Goal: Task Accomplishment & Management: Manage account settings

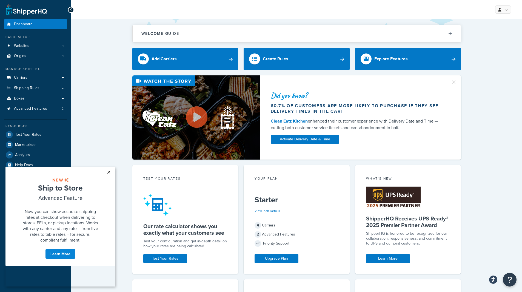
click at [110, 172] on link "×" at bounding box center [109, 172] width 10 height 10
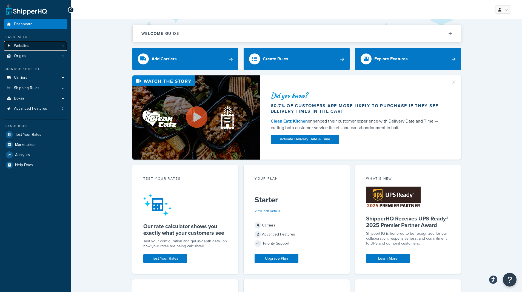
click at [32, 48] on link "Websites 1" at bounding box center [35, 46] width 63 height 10
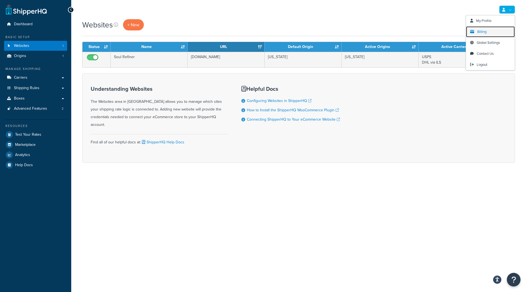
click at [487, 32] on link "Billing" at bounding box center [490, 31] width 49 height 11
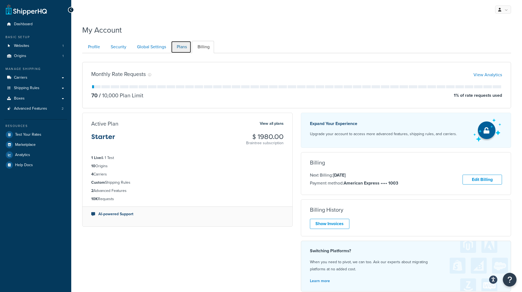
click at [179, 47] on link "Plans" at bounding box center [181, 47] width 20 height 12
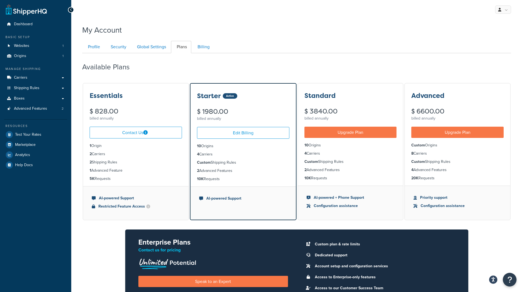
scroll to position [53, 0]
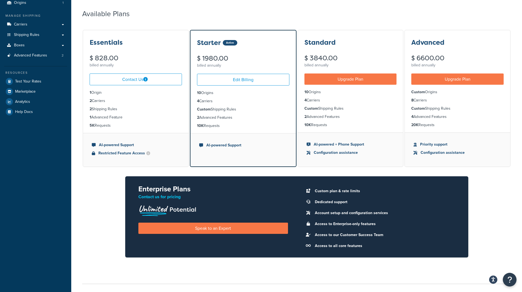
click at [219, 117] on li "2 Advanced Features" at bounding box center [243, 118] width 92 height 6
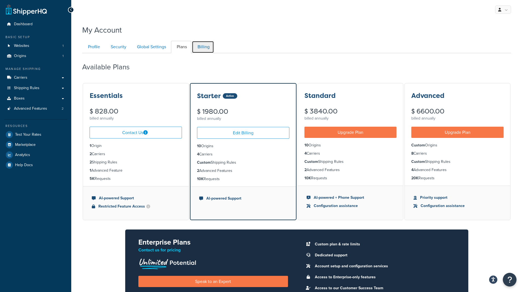
click at [203, 45] on link "Billing" at bounding box center [203, 47] width 22 height 12
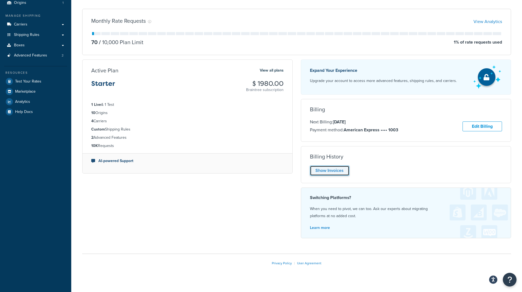
click at [338, 170] on link "Show Invoices" at bounding box center [329, 171] width 39 height 10
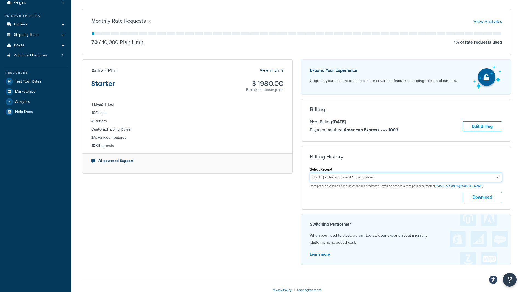
click at [387, 177] on select "April 30, 2025 - Starter Annual Subscription May 8, 2024 - Starter Annual Subsc…" at bounding box center [406, 177] width 192 height 9
click at [476, 130] on link "Edit Billing" at bounding box center [482, 126] width 39 height 10
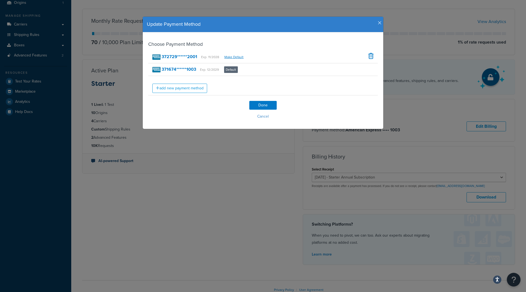
click at [378, 22] on icon "button" at bounding box center [380, 23] width 4 height 5
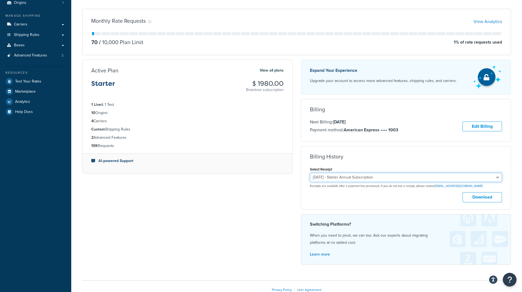
click at [495, 180] on select "April 30, 2025 - Starter Annual Subscription May 8, 2024 - Starter Annual Subsc…" at bounding box center [406, 177] width 192 height 9
click at [310, 173] on select "April 30, 2025 - Starter Annual Subscription May 8, 2024 - Starter Annual Subsc…" at bounding box center [406, 177] width 192 height 9
click at [473, 197] on button "Download" at bounding box center [482, 197] width 39 height 10
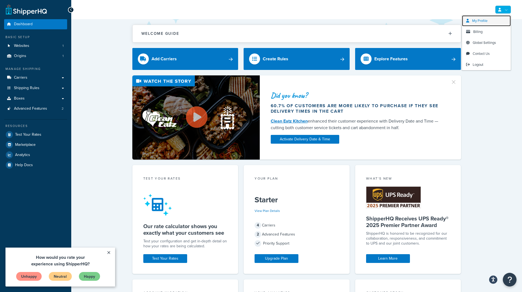
click at [481, 21] on span "My Profile" at bounding box center [479, 20] width 15 height 5
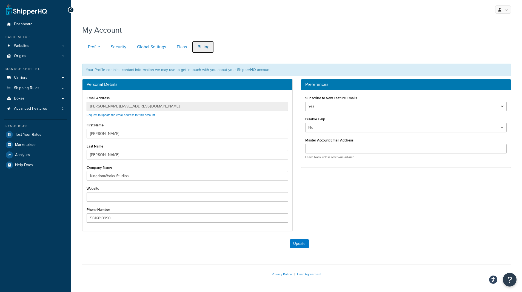
click at [200, 45] on link "Billing" at bounding box center [203, 47] width 22 height 12
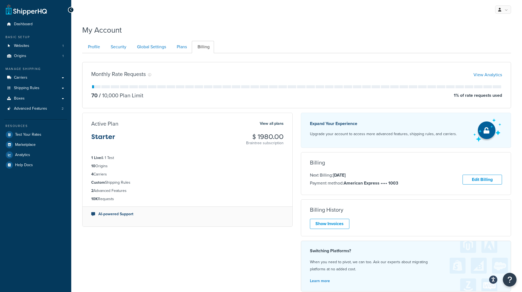
scroll to position [53, 0]
click at [92, 46] on link "Profile" at bounding box center [93, 47] width 22 height 12
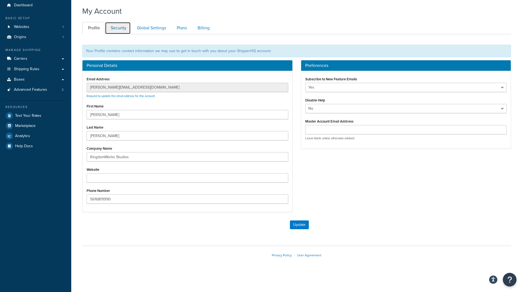
click at [112, 28] on link "Security" at bounding box center [118, 28] width 26 height 12
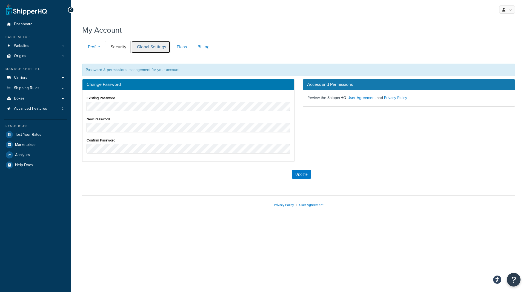
click at [152, 43] on link "Global Settings" at bounding box center [150, 47] width 39 height 12
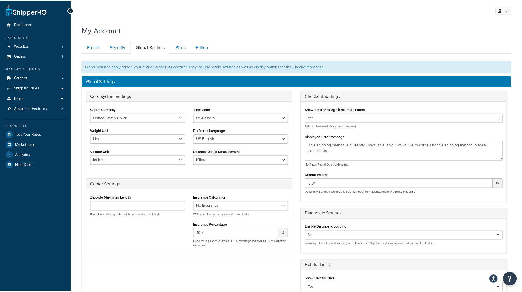
scroll to position [53, 0]
